Goal: Information Seeking & Learning: Learn about a topic

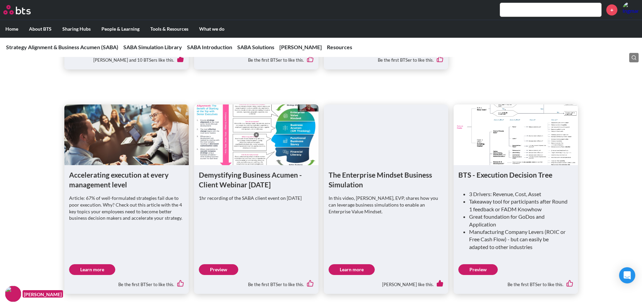
scroll to position [506, 0]
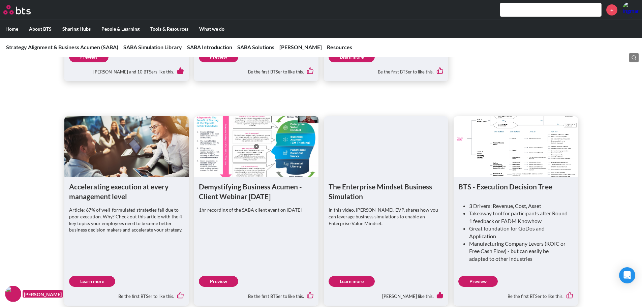
click at [486, 283] on link "Preview" at bounding box center [478, 281] width 39 height 11
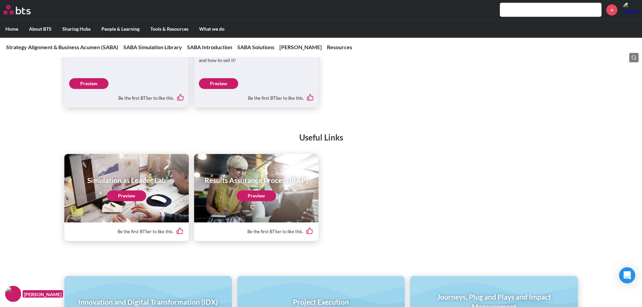
scroll to position [2890, 0]
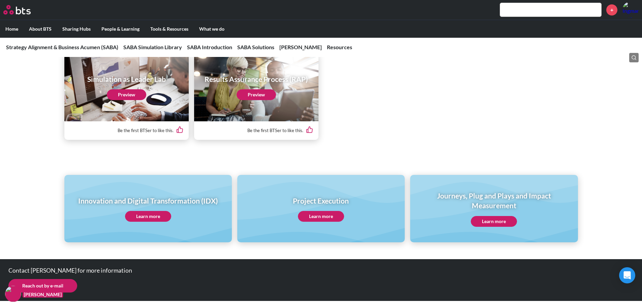
click at [501, 221] on link "Learn more" at bounding box center [494, 221] width 46 height 11
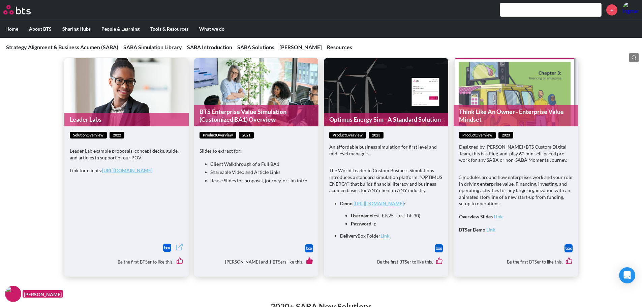
scroll to position [1724, 0]
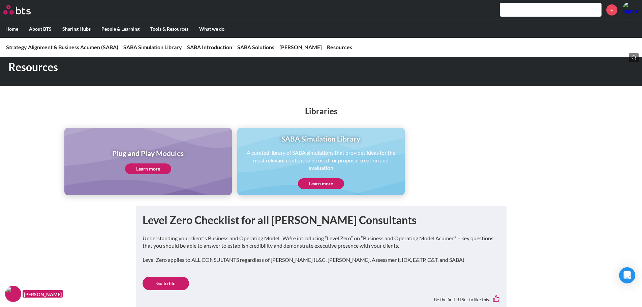
click at [155, 169] on link "Learn more" at bounding box center [148, 169] width 46 height 11
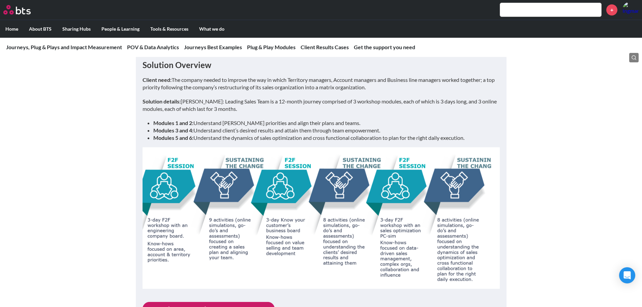
scroll to position [506, 0]
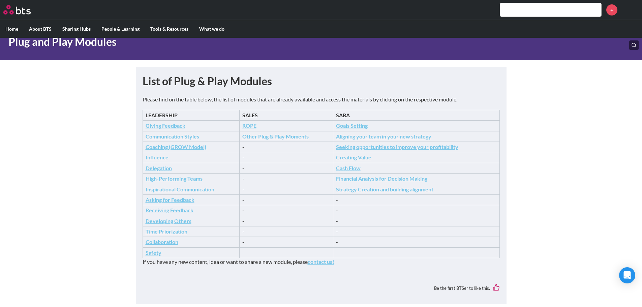
scroll to position [45, 0]
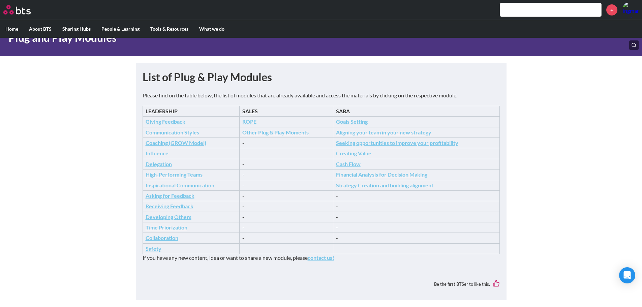
click at [529, 138] on main "Plug and Play Modules List of Plug & Play Modules Please find on the table belo…" at bounding box center [321, 147] width 642 height 308
click at [513, 138] on main "Plug and Play Modules List of Plug & Play Modules Please find on the table belo…" at bounding box center [321, 147] width 642 height 308
click at [505, 160] on main "Plug and Play Modules List of Plug & Play Modules Please find on the table belo…" at bounding box center [321, 147] width 642 height 308
click at [405, 175] on icon "Financial Analysis for Decision Making" at bounding box center [381, 174] width 91 height 6
click at [430, 105] on div "Please find on the table below, the list of modules that are already available …" at bounding box center [321, 180] width 357 height 177
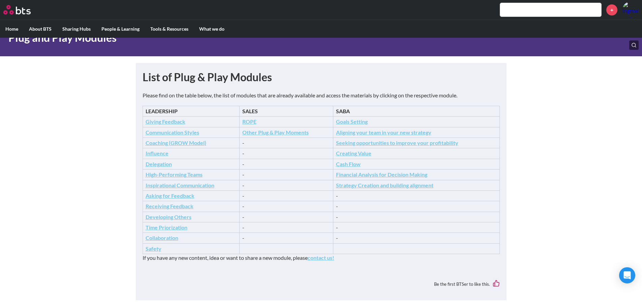
click at [414, 114] on td "SABA" at bounding box center [416, 111] width 167 height 10
click at [400, 143] on icon "Seeking opportunities to improve your profitability" at bounding box center [397, 143] width 122 height 6
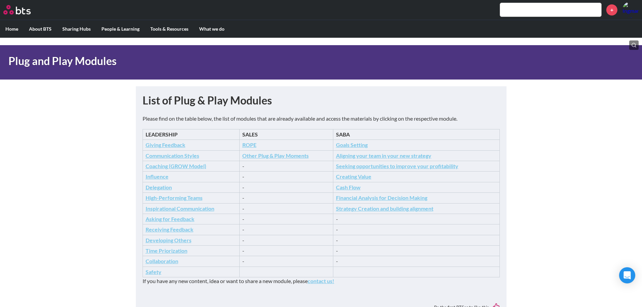
scroll to position [0, 0]
